Goal: Obtain resource: Download file/media

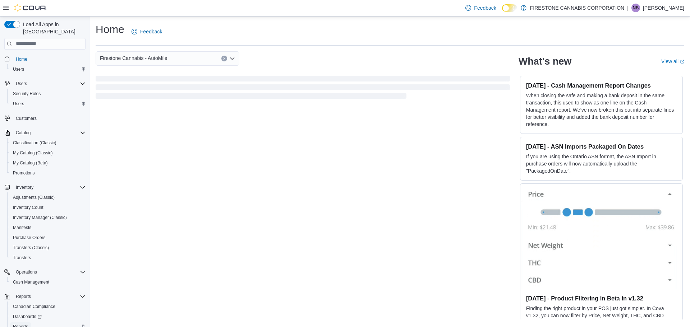
click at [21, 324] on span "Reports" at bounding box center [20, 327] width 15 height 6
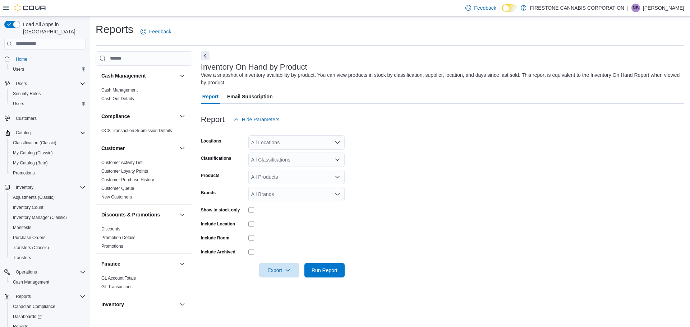
click at [275, 148] on div "All Locations" at bounding box center [296, 143] width 96 height 14
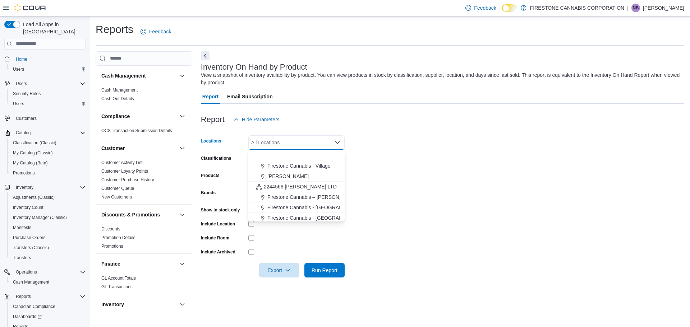
scroll to position [64, 0]
click at [306, 176] on span "Firestone Cannabis – [PERSON_NAME]" at bounding box center [312, 174] width 91 height 7
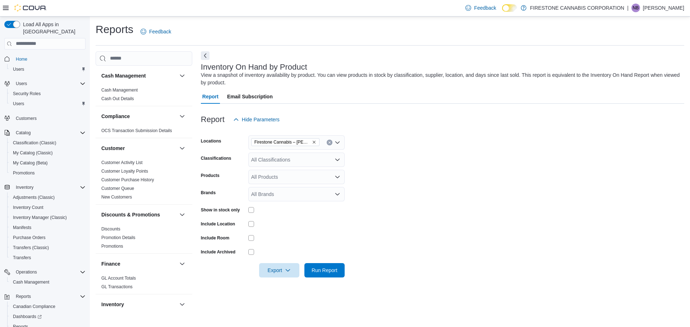
click at [451, 219] on form "Locations Firestone Cannabis – [PERSON_NAME] Classifications All Classification…" at bounding box center [442, 202] width 483 height 151
click at [277, 266] on span "Export" at bounding box center [279, 270] width 32 height 14
click at [289, 228] on span "Export to Excel" at bounding box center [280, 228] width 32 height 6
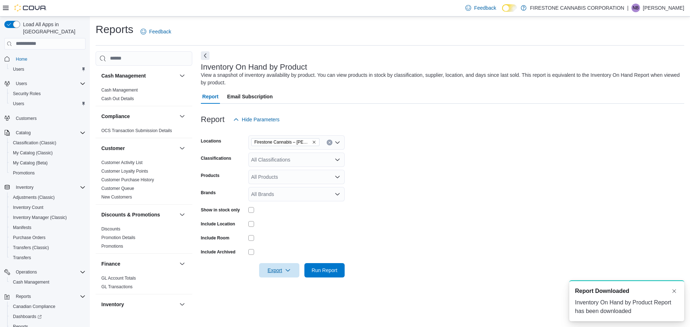
scroll to position [0, 0]
